Goal: Find specific page/section

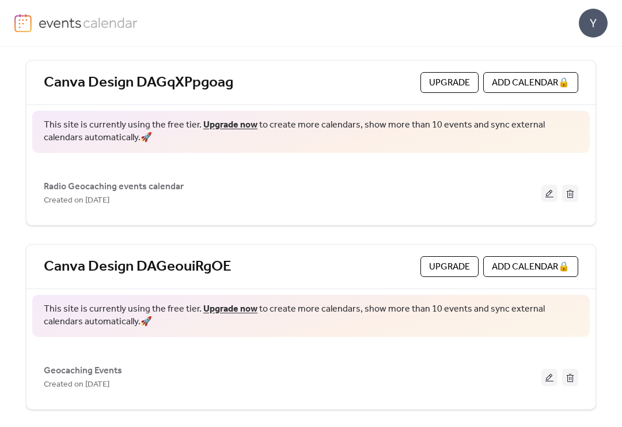
scroll to position [51, 0]
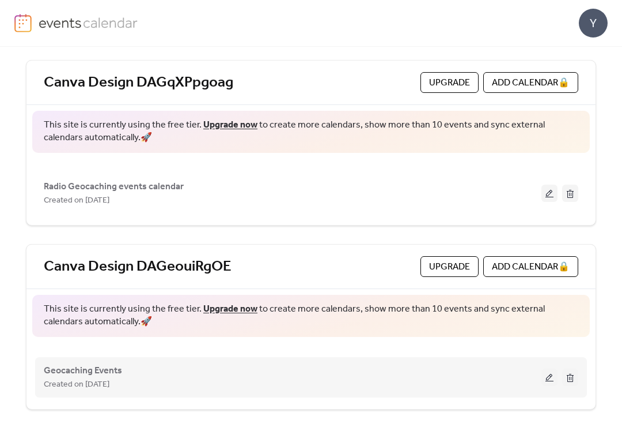
click at [546, 380] on button at bounding box center [550, 376] width 16 height 17
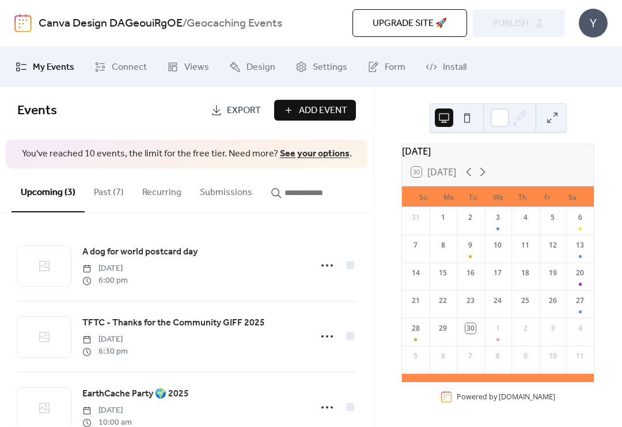
scroll to position [12, 0]
click at [498, 330] on div "1" at bounding box center [498, 328] width 10 height 10
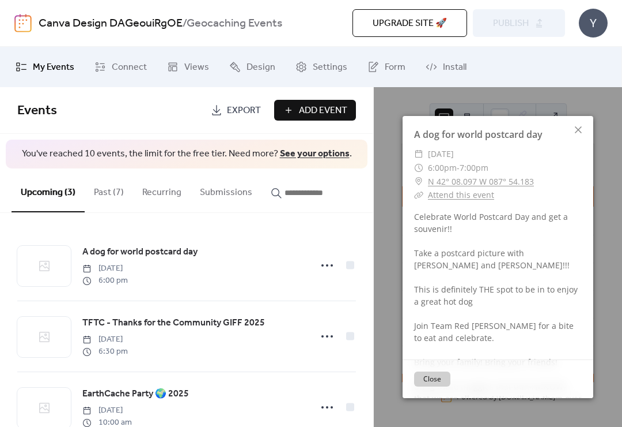
click at [594, 138] on div "A dog for world postcard day ​ [DATE] ​ 6:00pm - 7:00pm ​ N 42° 08.097 W 087° 5…" at bounding box center [498, 256] width 248 height 339
click at [580, 136] on icon at bounding box center [579, 130] width 14 height 14
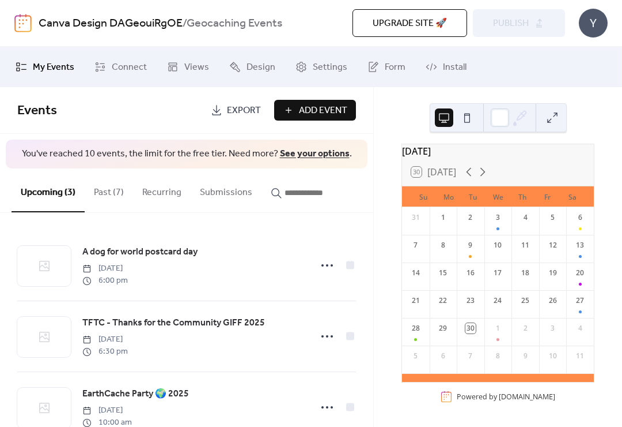
click at [525, 330] on div "2" at bounding box center [525, 328] width 10 height 10
click at [490, 173] on icon at bounding box center [483, 172] width 14 height 14
click at [481, 173] on icon at bounding box center [483, 172] width 14 height 14
click at [574, 287] on div "15" at bounding box center [581, 276] width 28 height 28
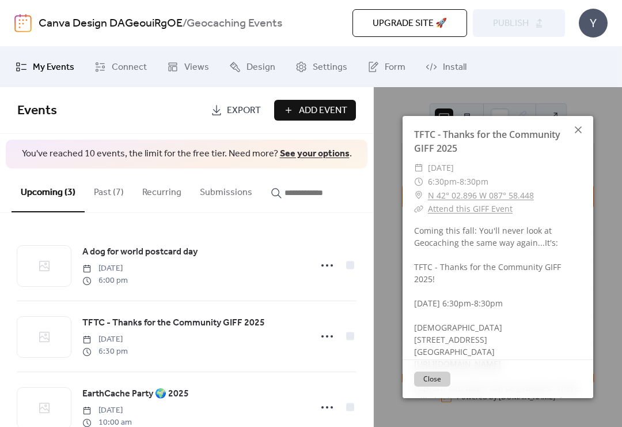
click at [582, 131] on icon at bounding box center [579, 130] width 14 height 14
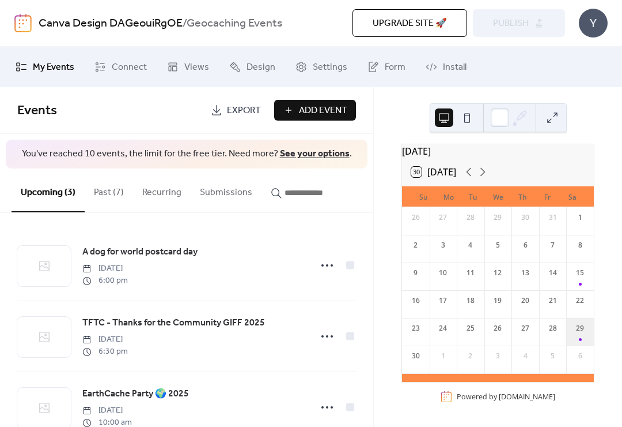
click at [579, 337] on div "29" at bounding box center [581, 332] width 28 height 28
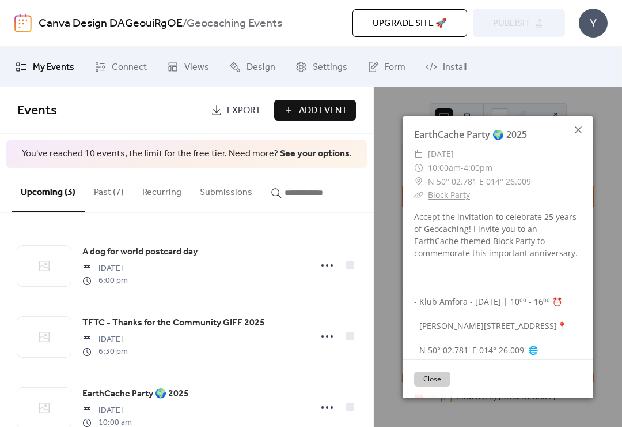
click at [586, 126] on div at bounding box center [579, 130] width 16 height 16
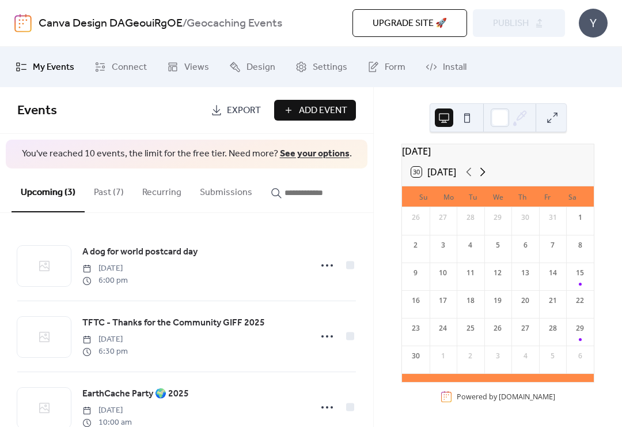
click at [482, 172] on icon at bounding box center [483, 172] width 14 height 14
click at [484, 174] on icon at bounding box center [483, 172] width 5 height 9
click at [487, 171] on icon at bounding box center [483, 172] width 14 height 14
click at [485, 176] on icon at bounding box center [483, 172] width 14 height 14
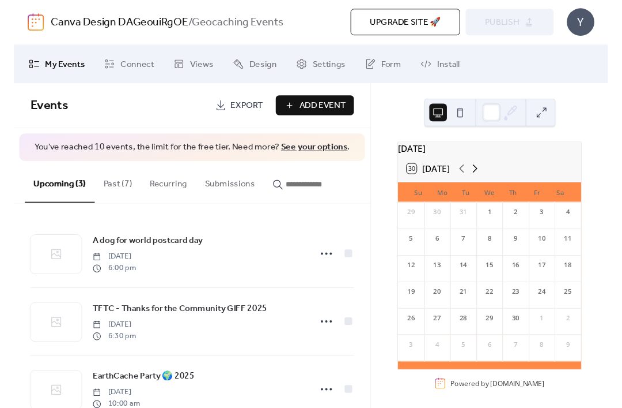
scroll to position [0, 0]
